Goal: Information Seeking & Learning: Learn about a topic

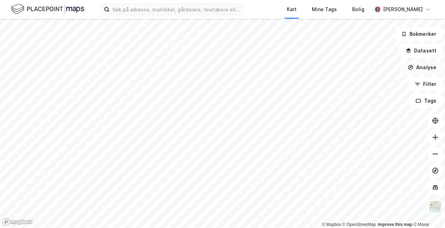
click at [427, 66] on button "Analyse" at bounding box center [422, 67] width 40 height 14
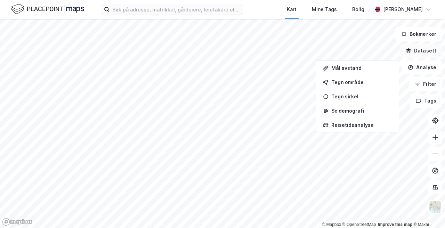
click at [423, 52] on button "Datasett" at bounding box center [421, 51] width 42 height 14
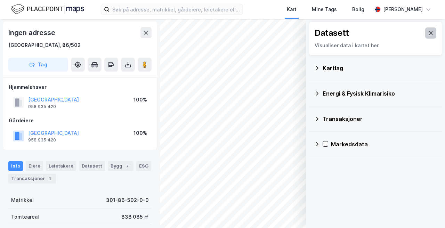
click at [425, 36] on button at bounding box center [430, 32] width 11 height 11
